Goal: Transaction & Acquisition: Book appointment/travel/reservation

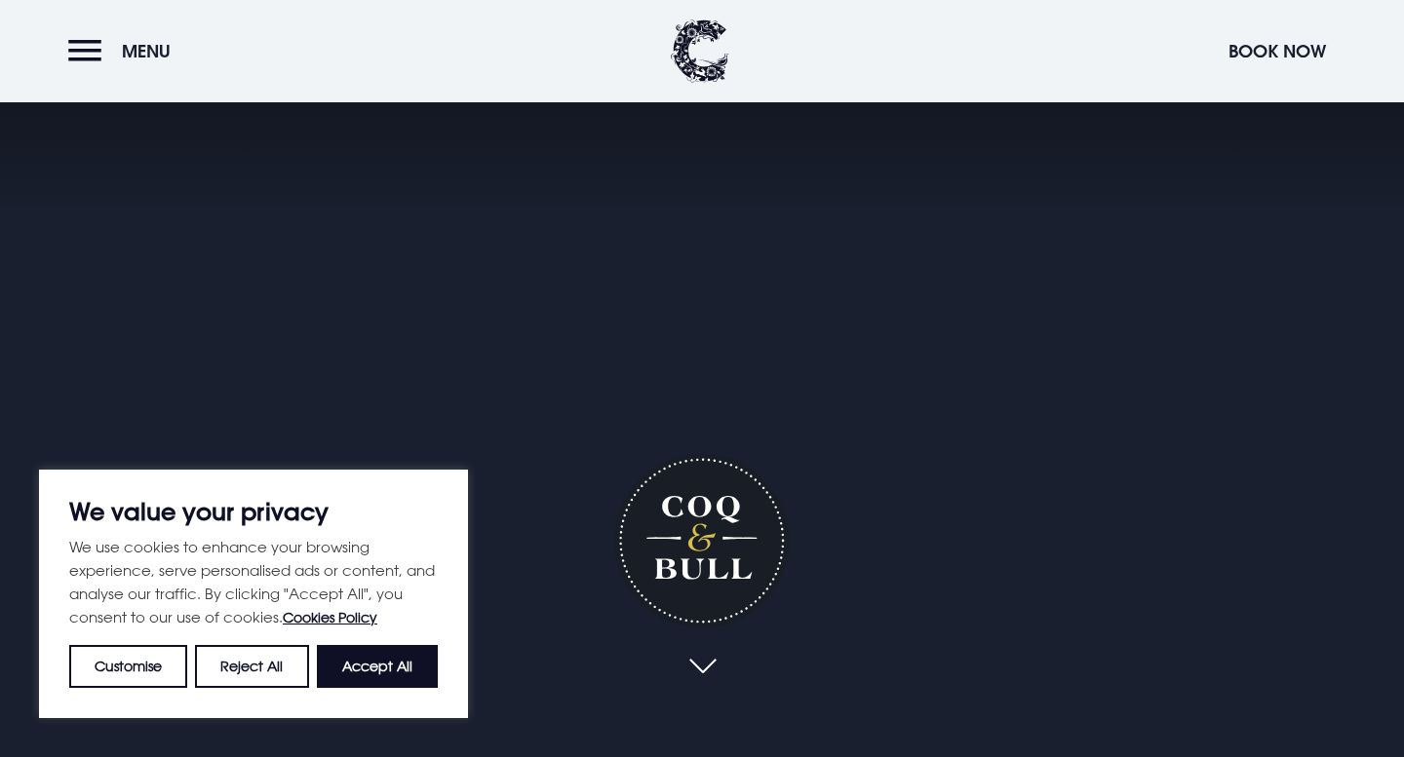
scroll to position [204, 0]
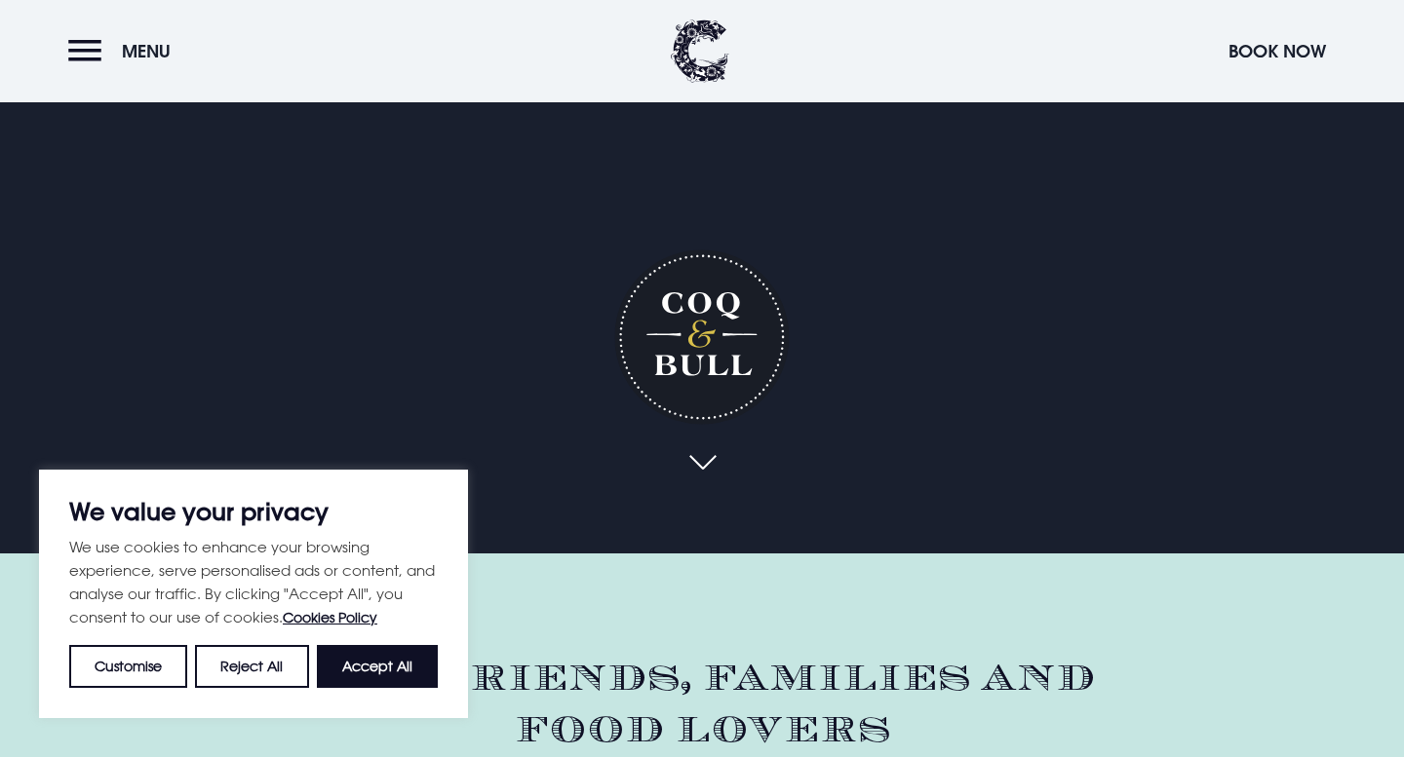
click at [375, 668] on button "Accept All" at bounding box center [377, 666] width 121 height 43
checkbox input "true"
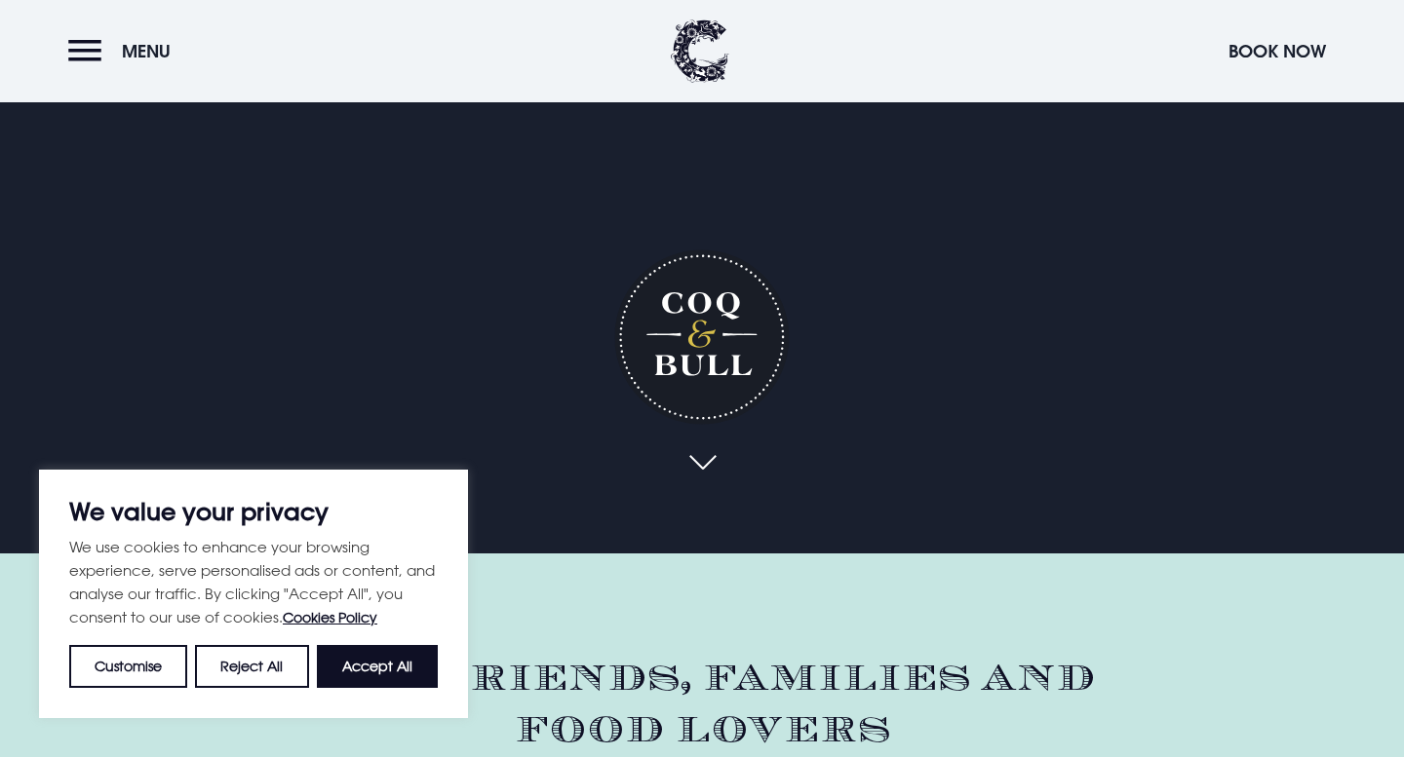
checkbox input "true"
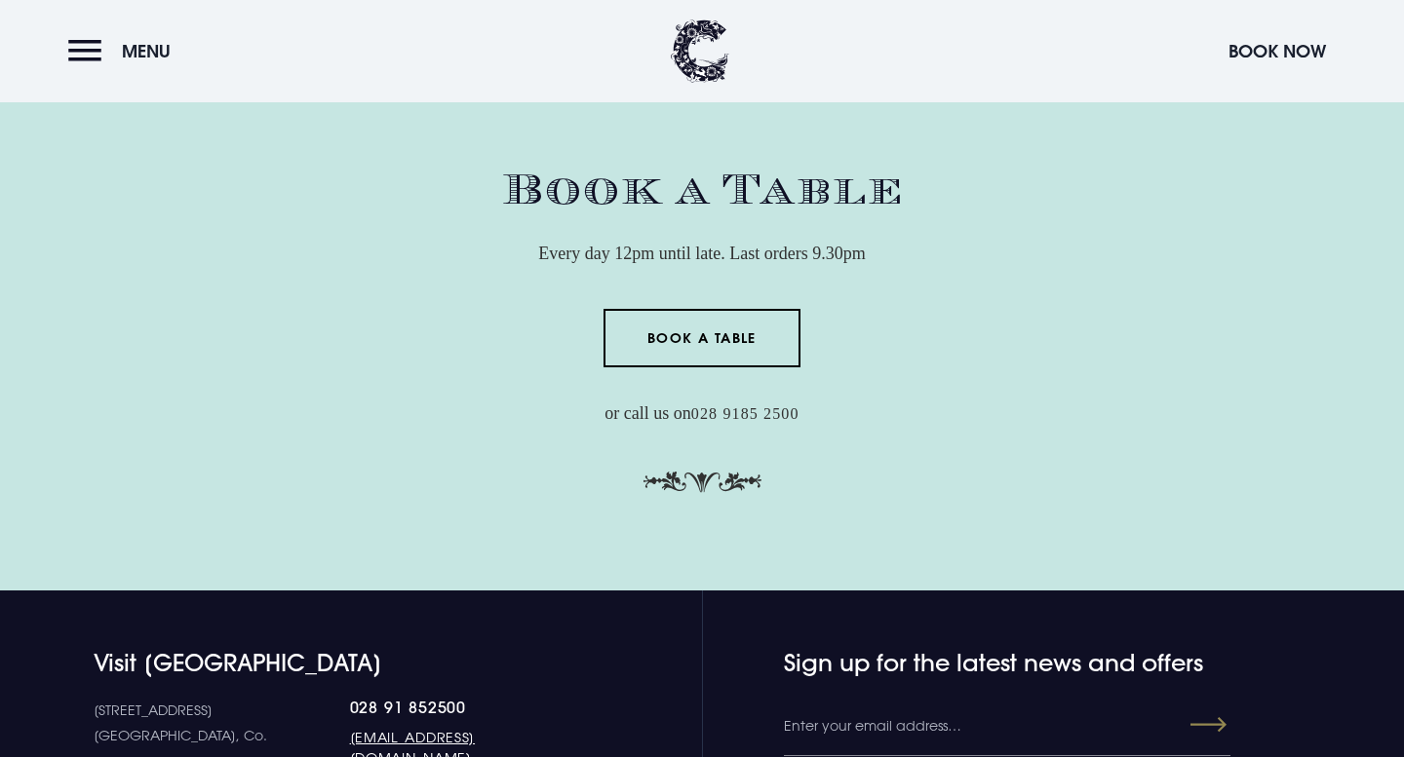
scroll to position [6490, 0]
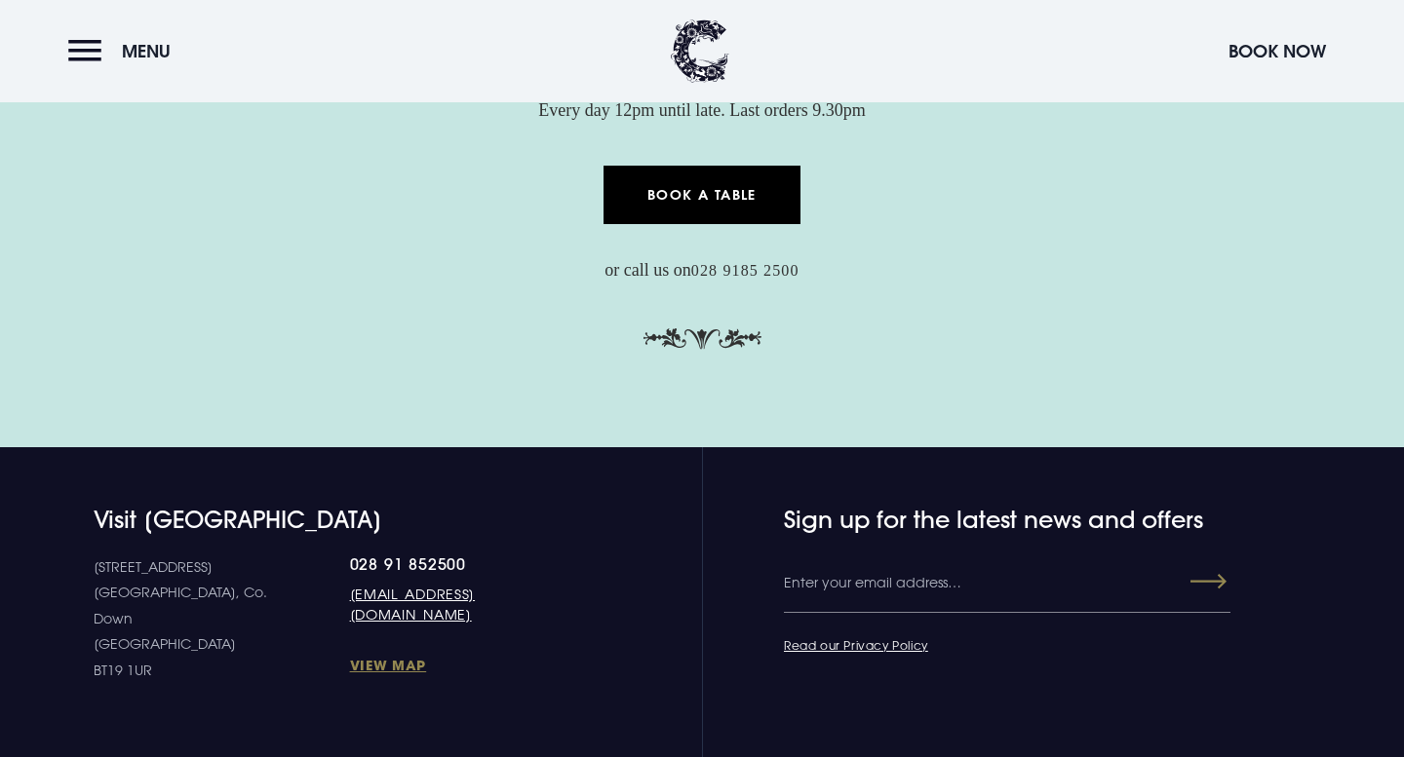
click at [691, 195] on link "Book a Table" at bounding box center [702, 195] width 198 height 58
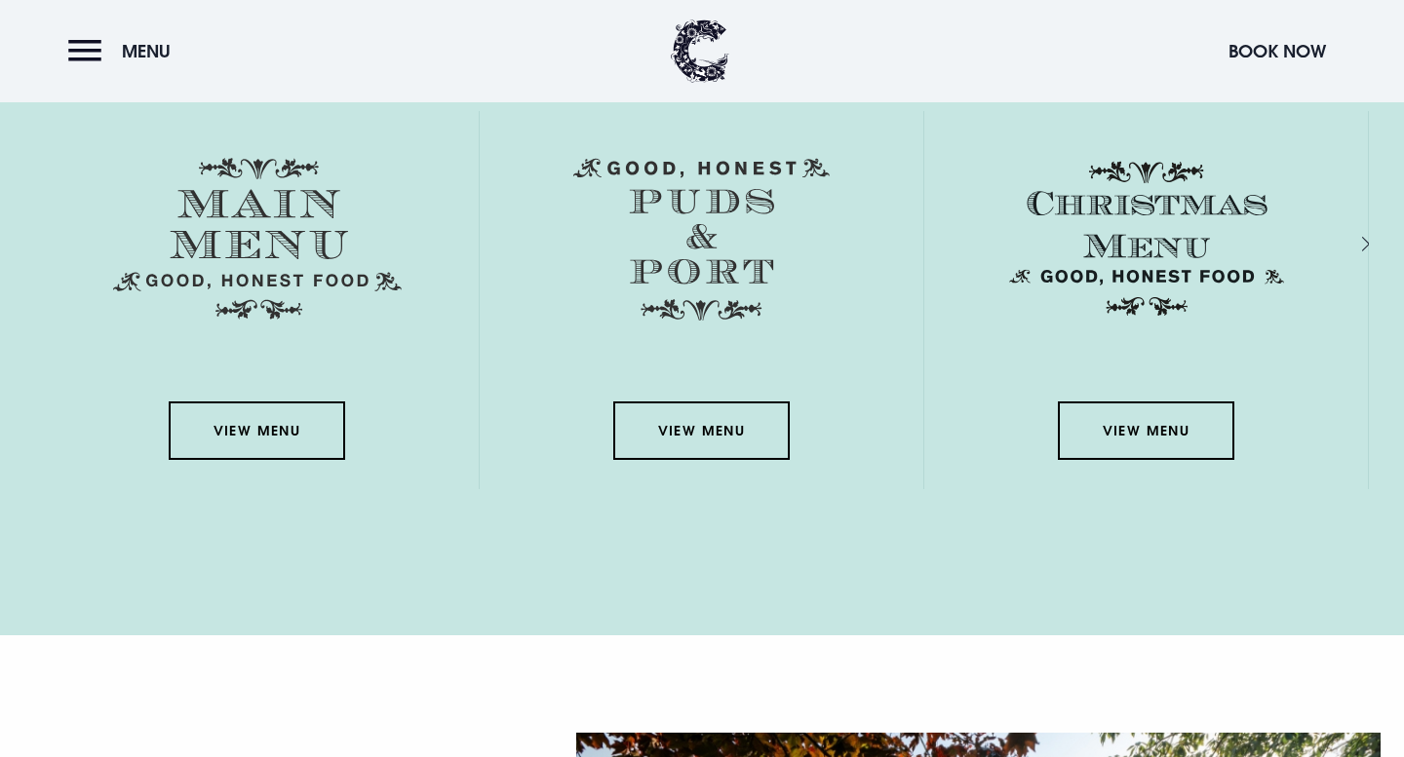
scroll to position [3407, 0]
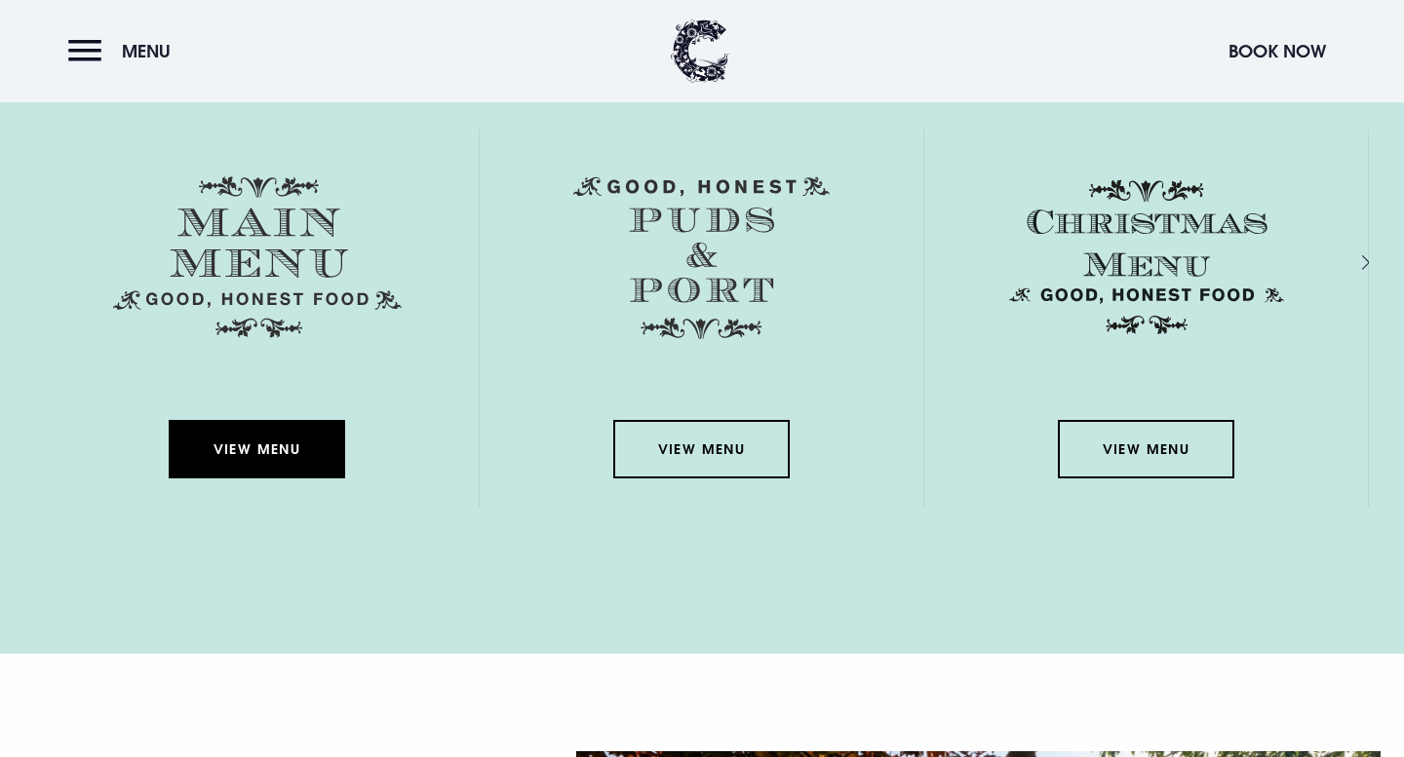
click at [257, 448] on link "View Menu" at bounding box center [256, 449] width 175 height 58
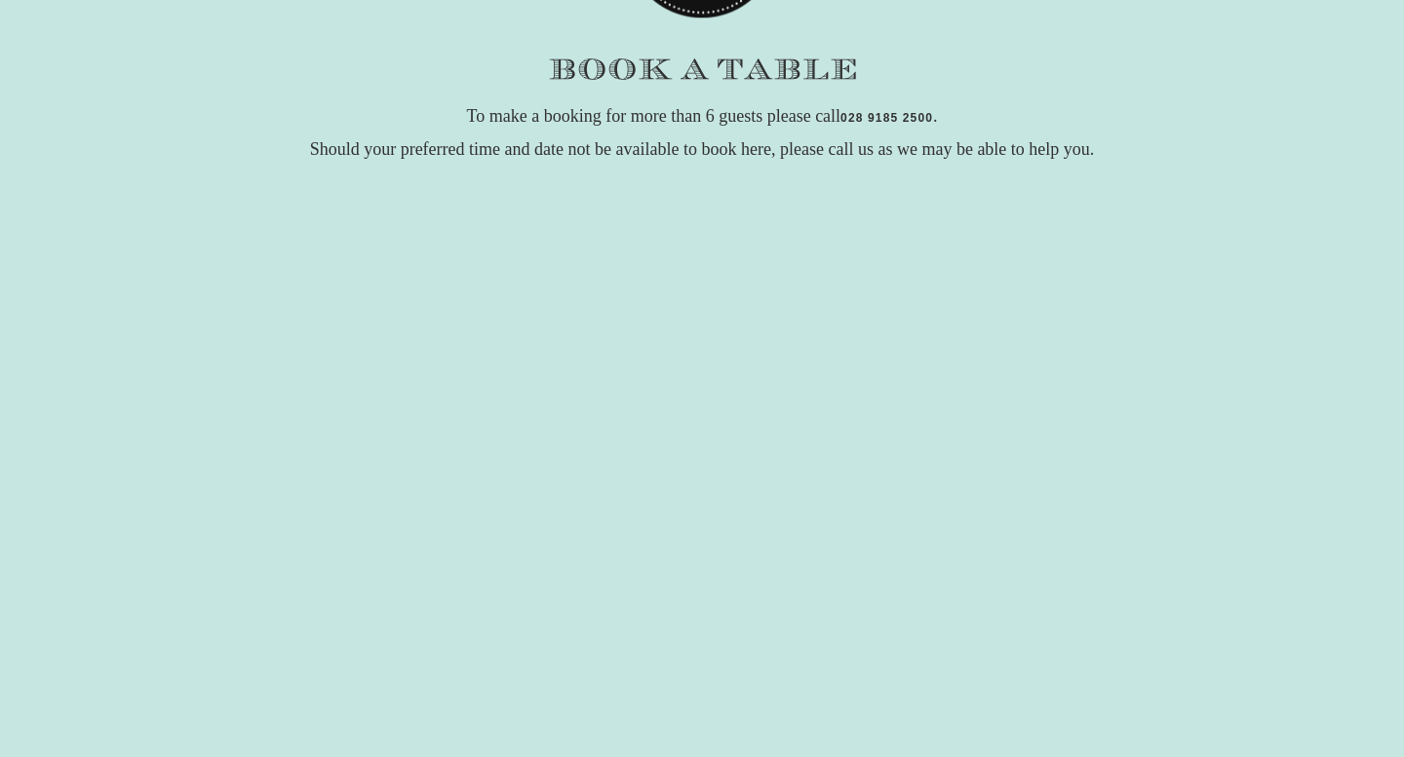
scroll to position [261, 0]
